Goal: Task Accomplishment & Management: Use online tool/utility

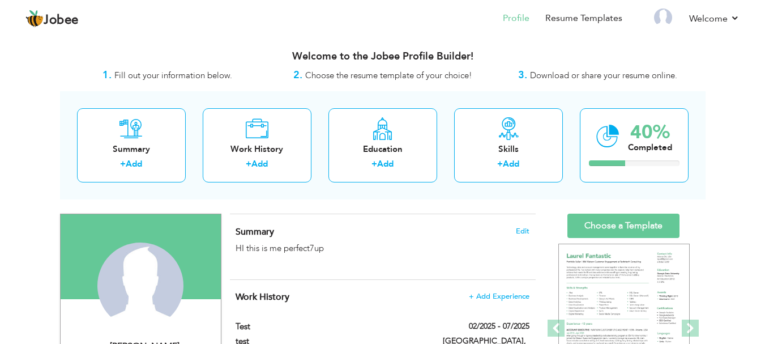
click at [636, 225] on link "Choose a Template" at bounding box center [623, 225] width 112 height 24
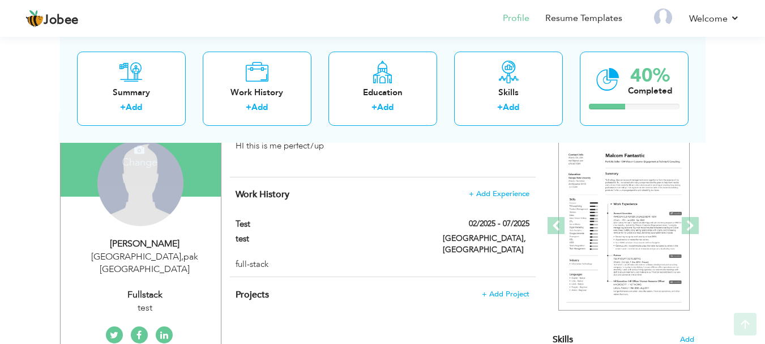
scroll to position [103, 0]
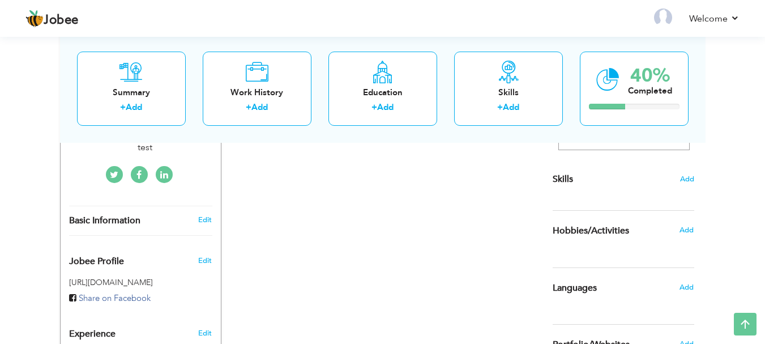
scroll to position [103, 0]
